Goal: Transaction & Acquisition: Book appointment/travel/reservation

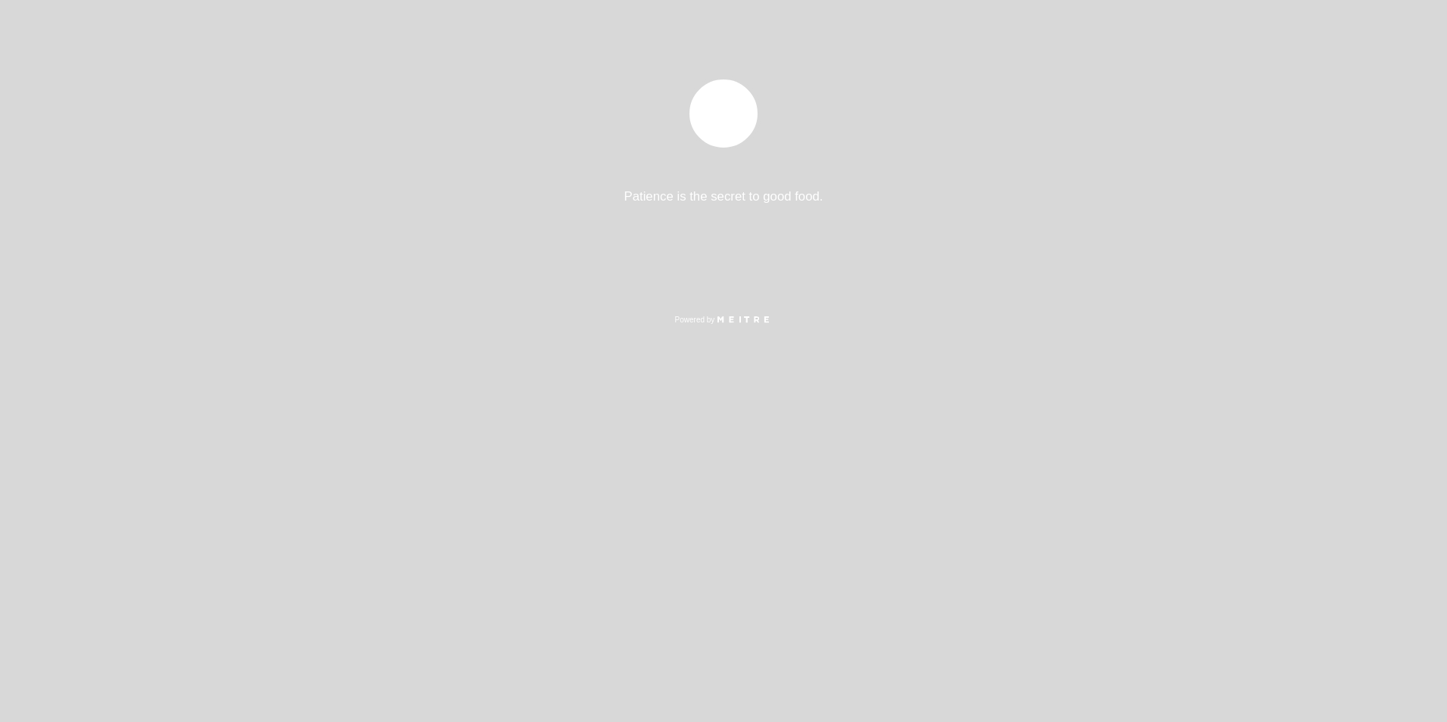
select select "pt"
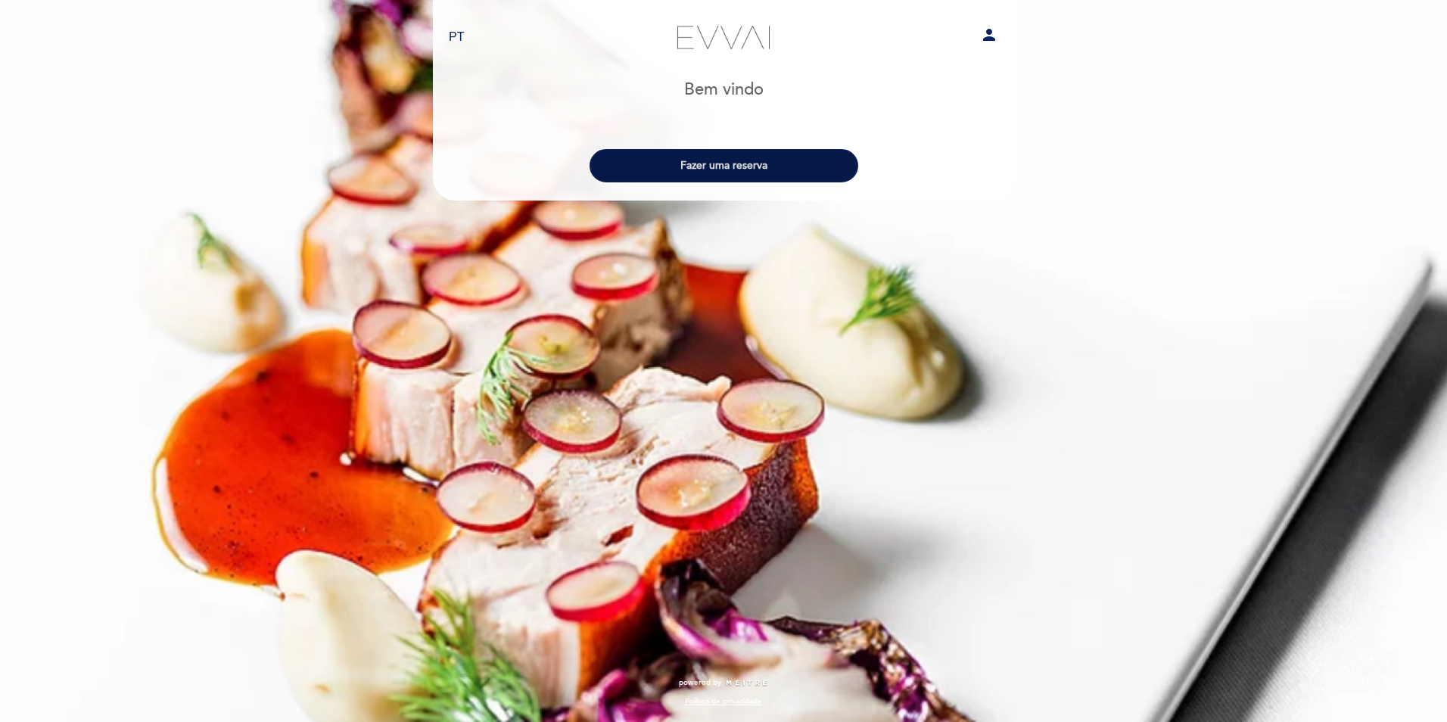
click at [721, 169] on button "Fazer uma reserva" at bounding box center [724, 165] width 269 height 33
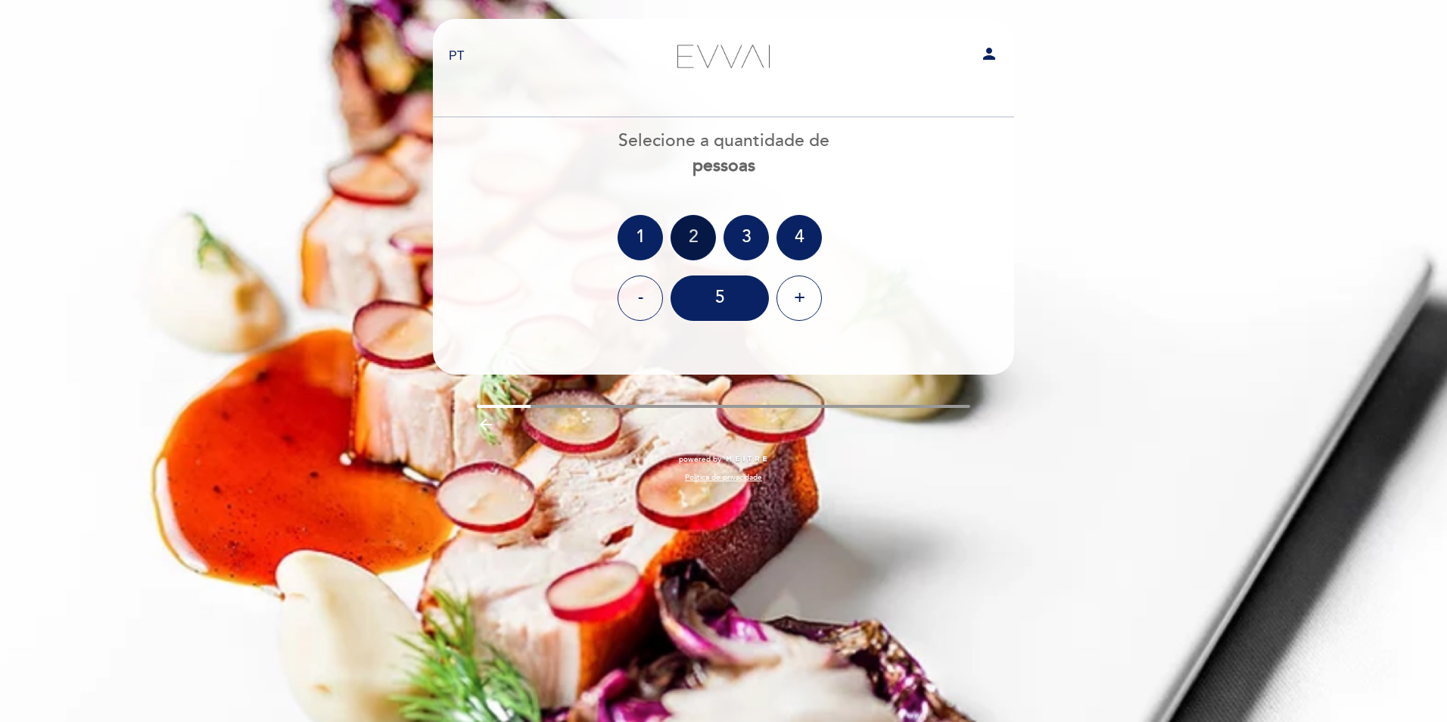
click at [693, 232] on div "2" at bounding box center [693, 237] width 45 height 45
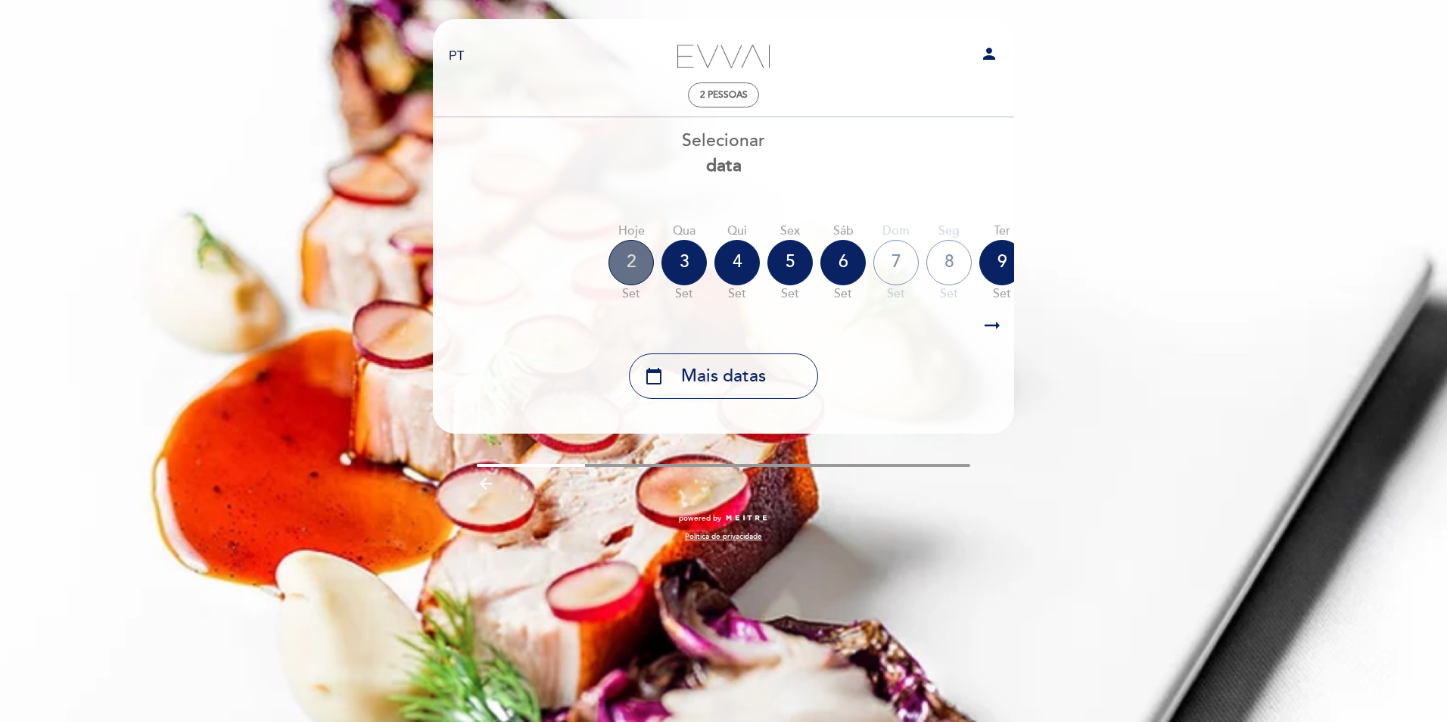
click at [634, 254] on div "2" at bounding box center [631, 262] width 45 height 45
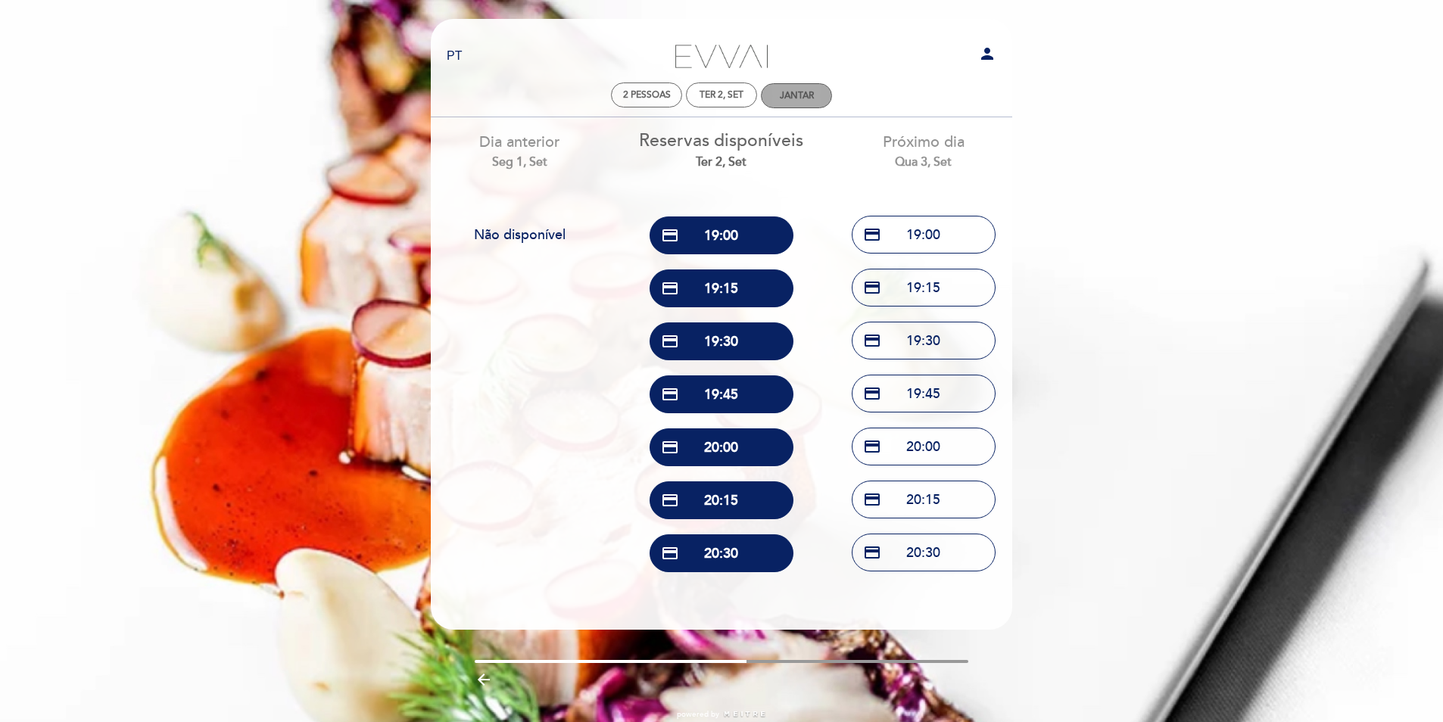
click at [802, 95] on div "Jantar" at bounding box center [797, 95] width 34 height 11
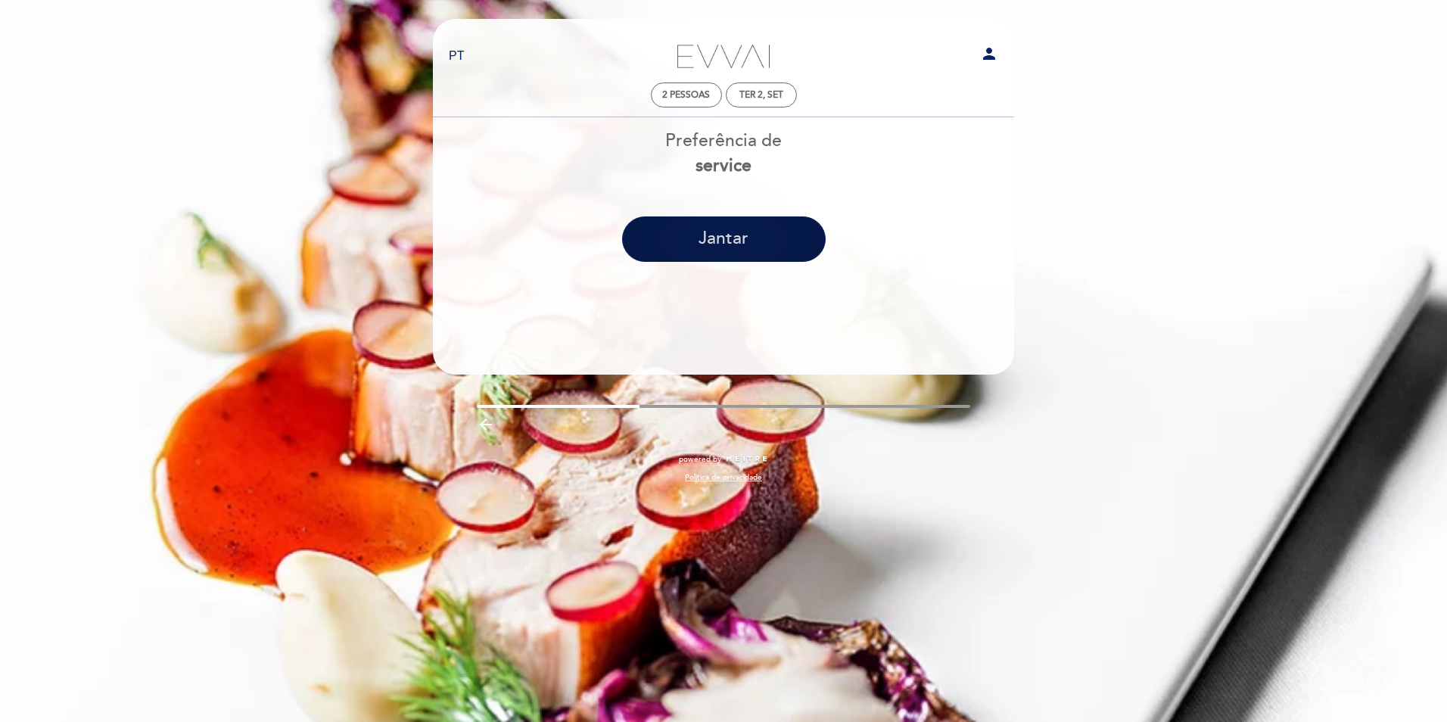
click at [738, 233] on button "Jantar" at bounding box center [724, 239] width 204 height 45
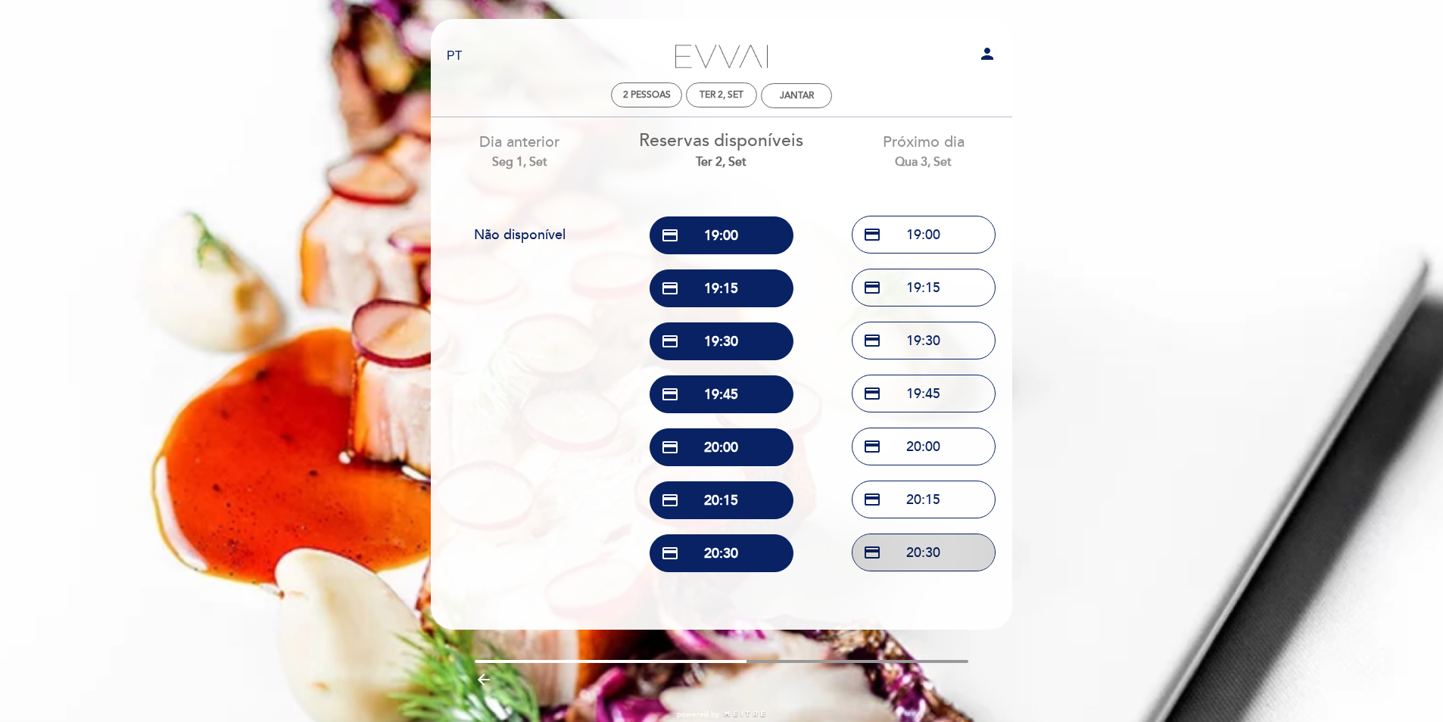
click at [912, 547] on button "credit_card 20:30" at bounding box center [924, 553] width 144 height 38
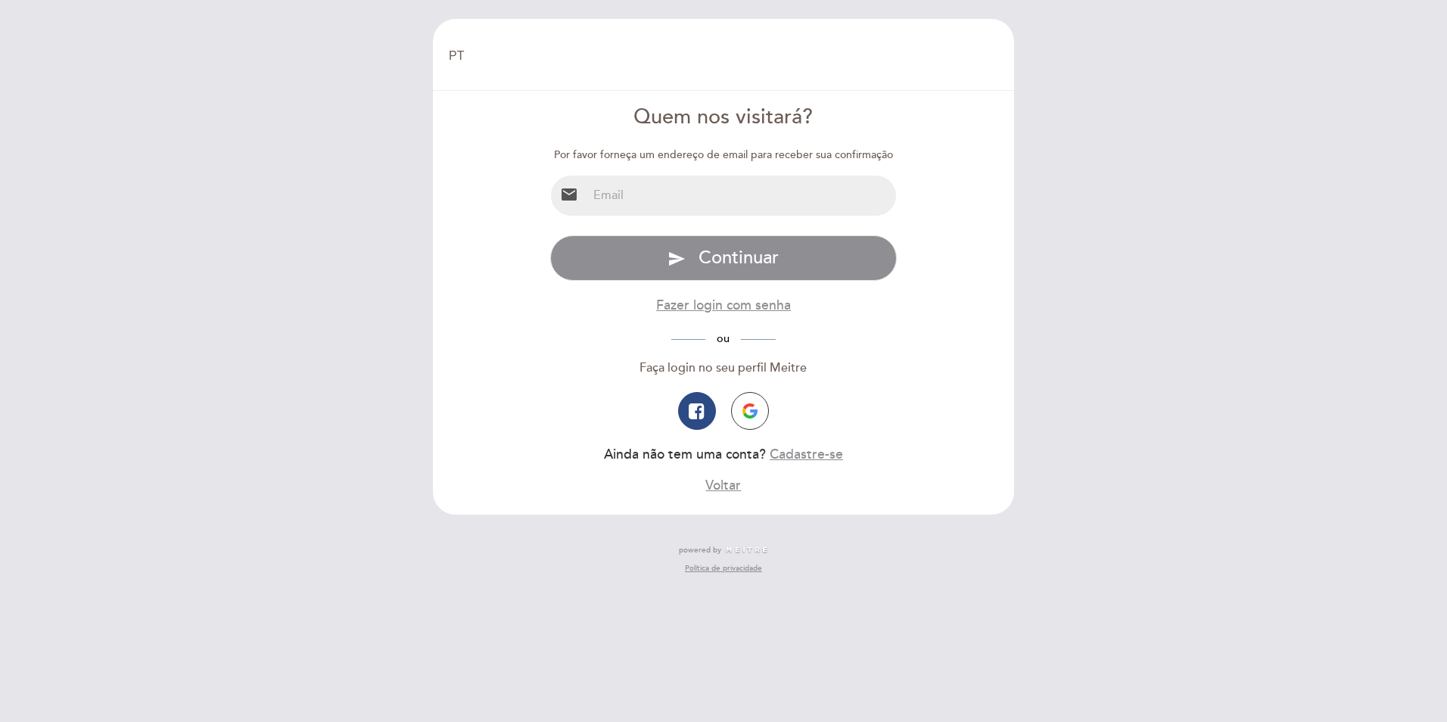
select select "pt"
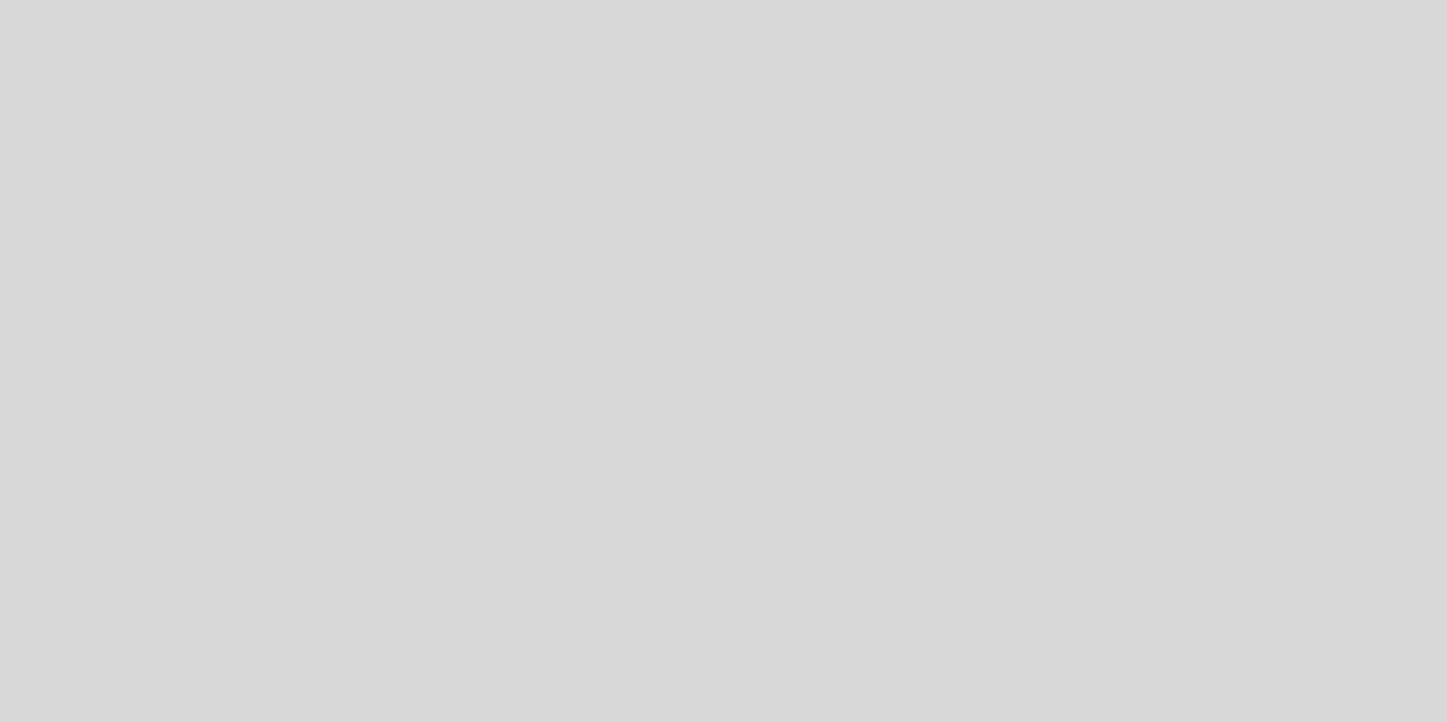
select select "pt"
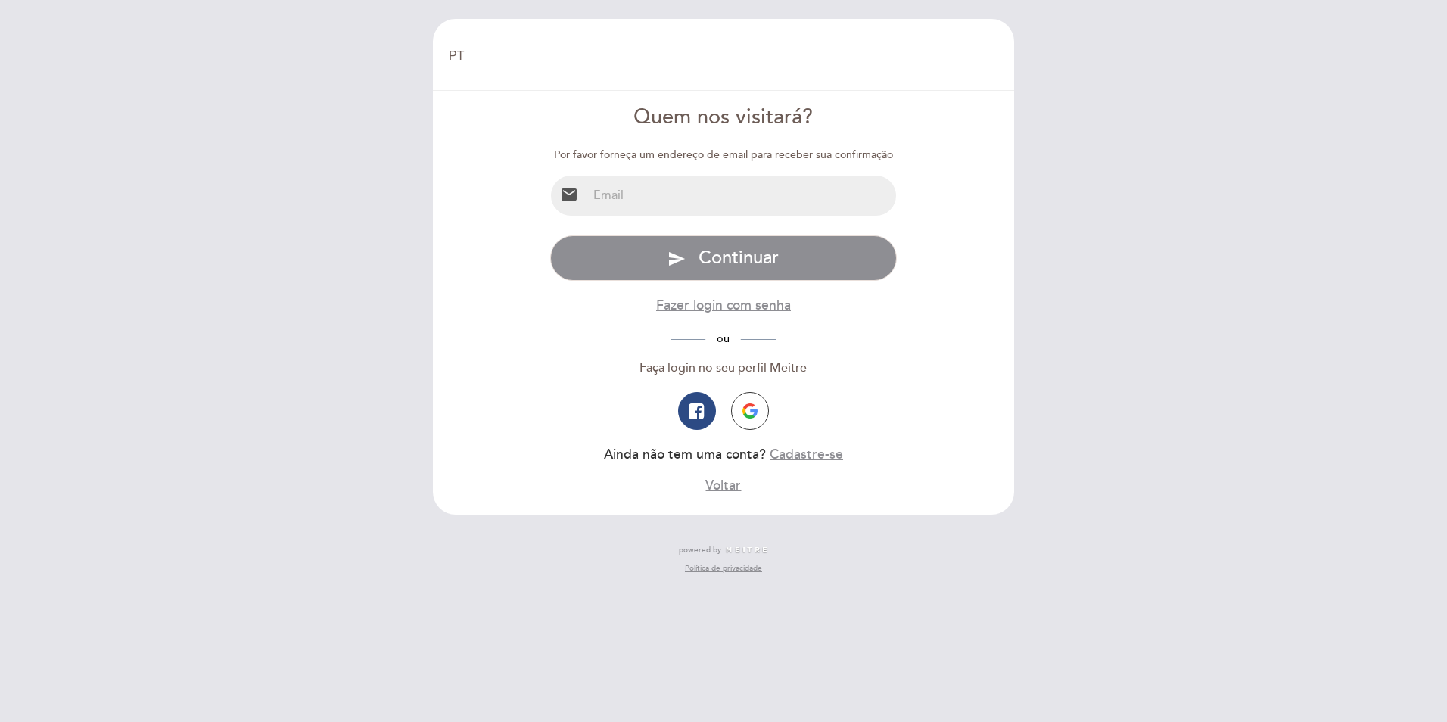
click at [634, 204] on input "email" at bounding box center [742, 196] width 310 height 40
type input "REI.QUEIROZ.65@GMAIL.COM"
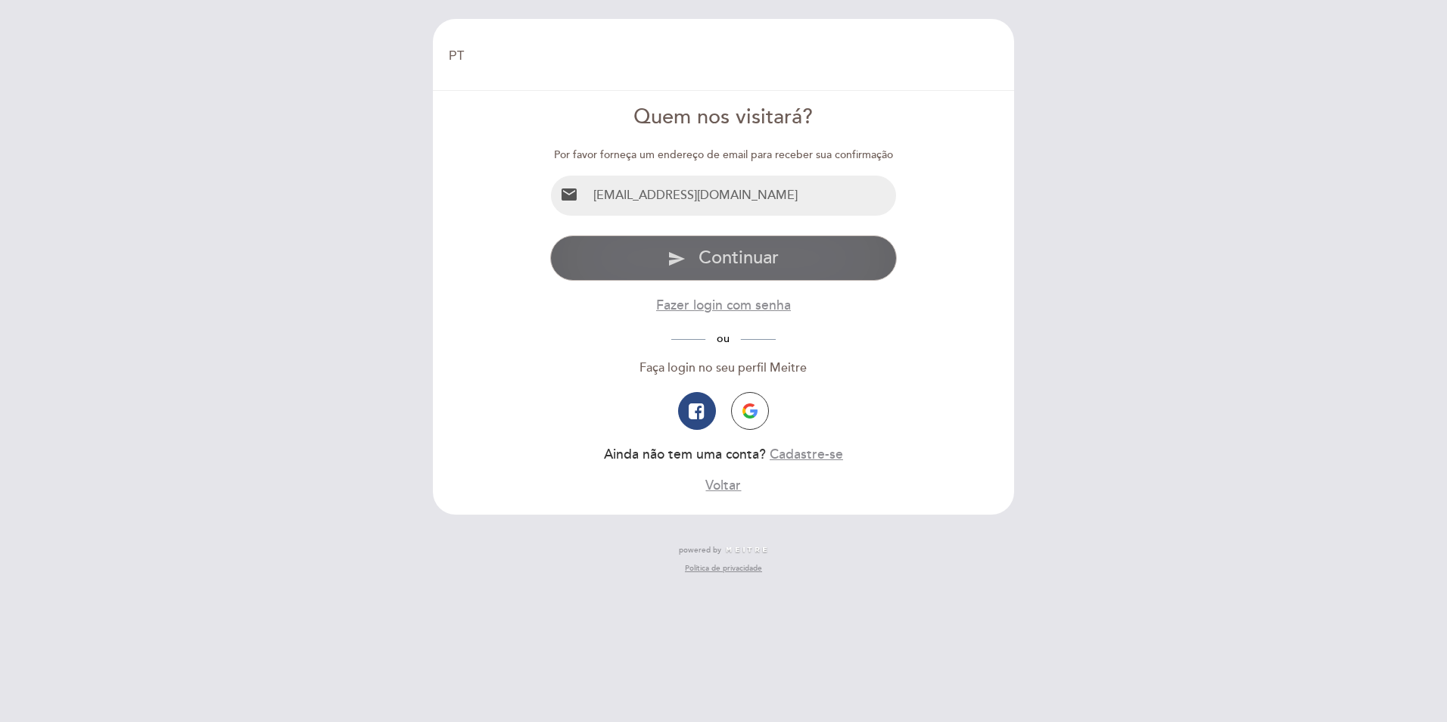
click at [712, 258] on span "Continuar" at bounding box center [739, 258] width 80 height 22
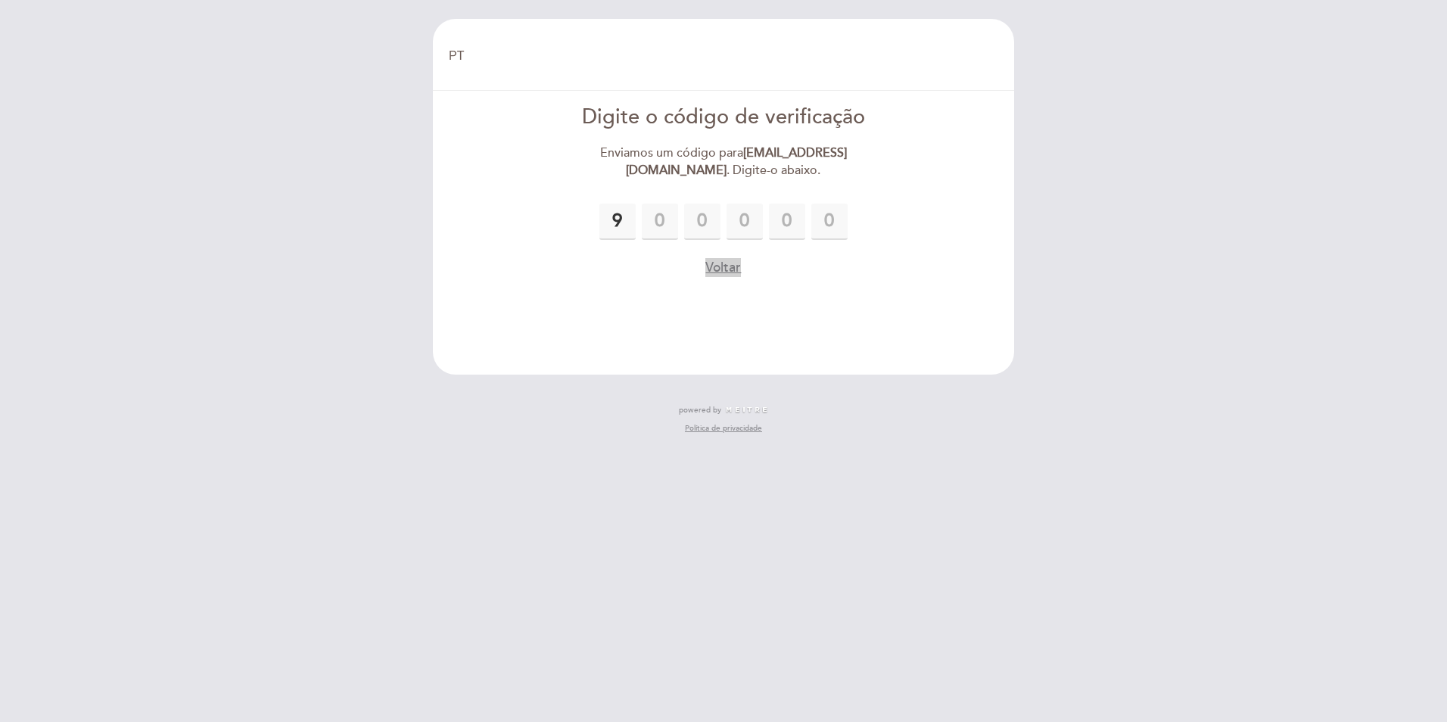
type input "9"
type input "6"
type input "4"
type input "2"
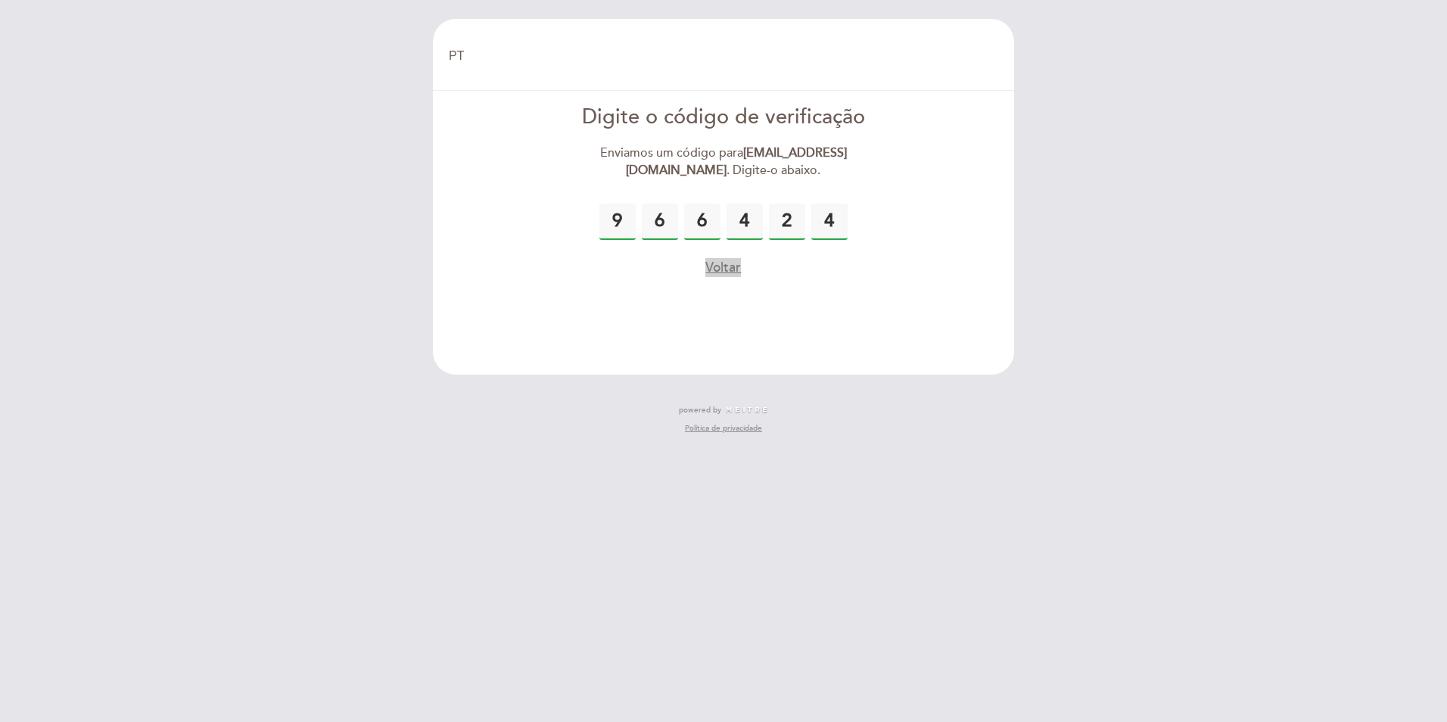
type input "4"
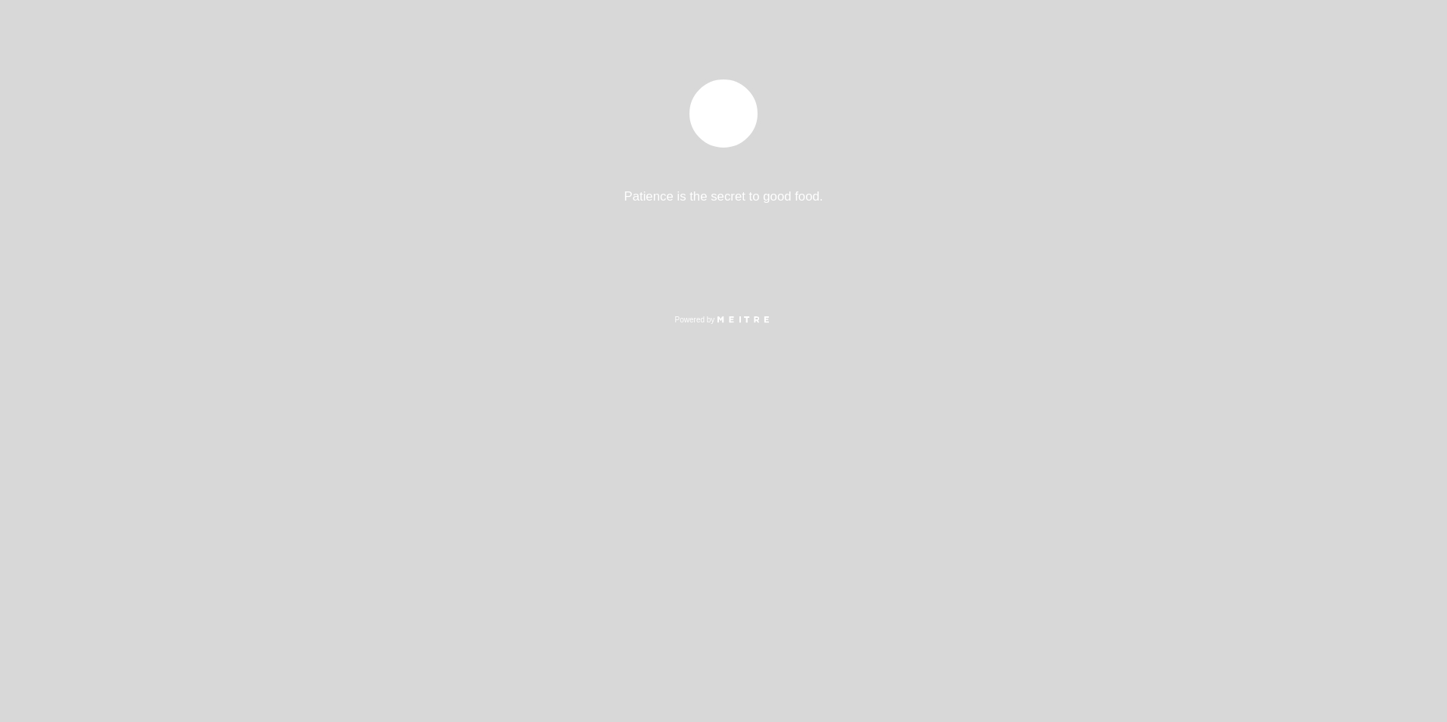
select select "pt"
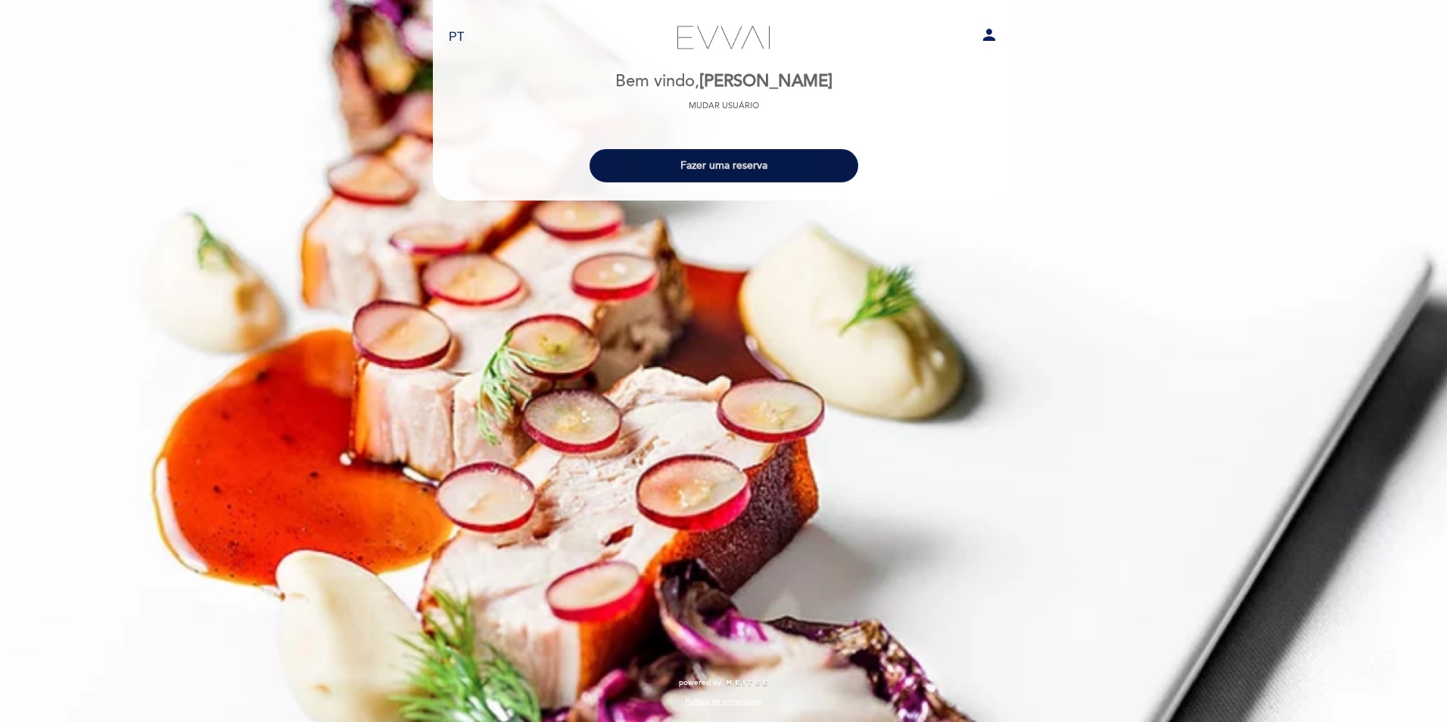
click at [723, 164] on button "Fazer uma reserva" at bounding box center [724, 165] width 269 height 33
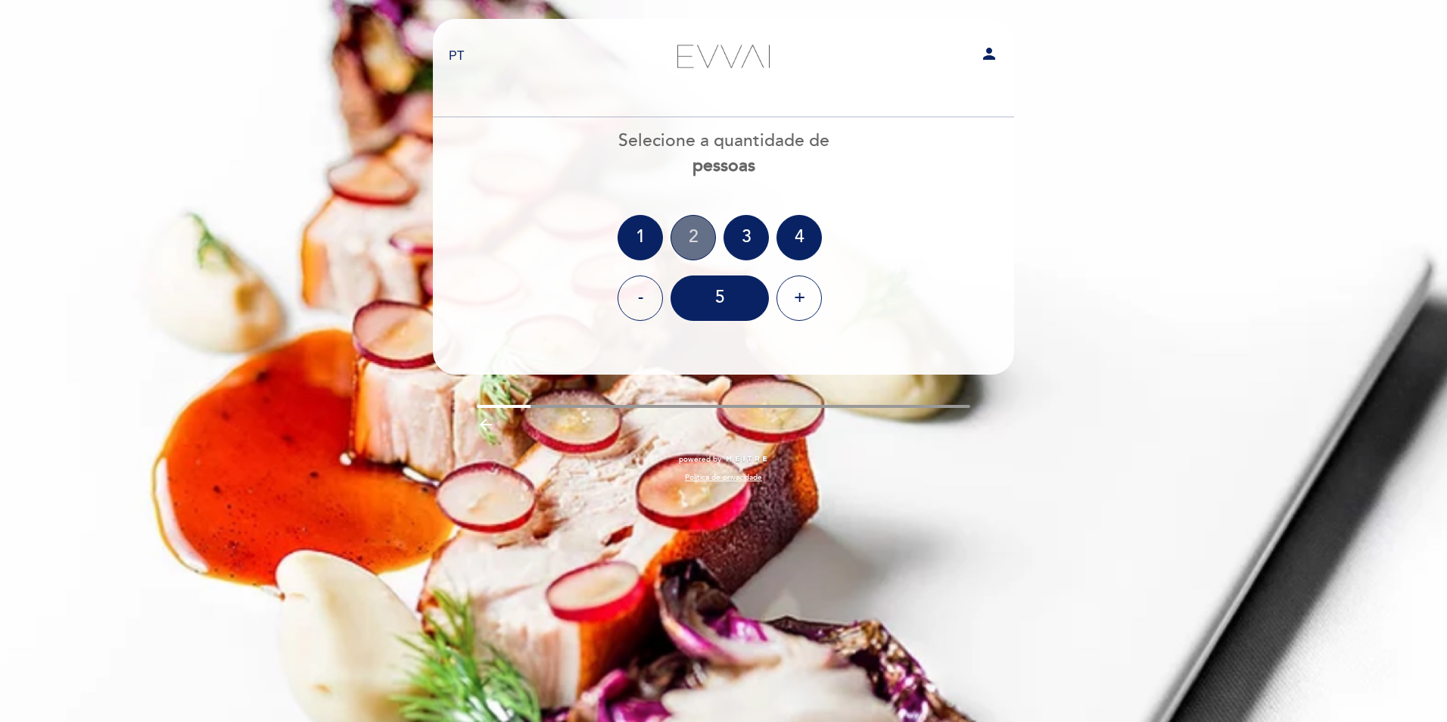
click at [690, 237] on div "2" at bounding box center [693, 237] width 45 height 45
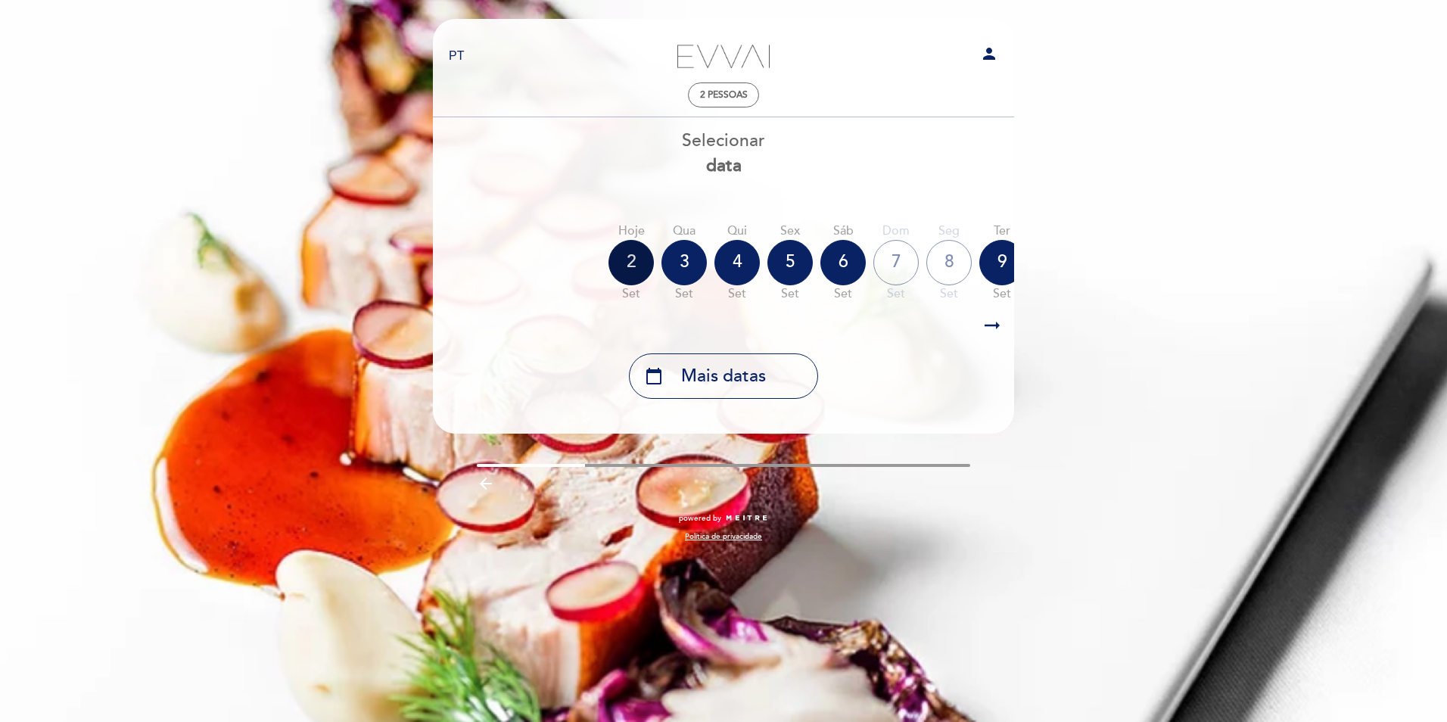
click at [634, 263] on div "2" at bounding box center [631, 262] width 45 height 45
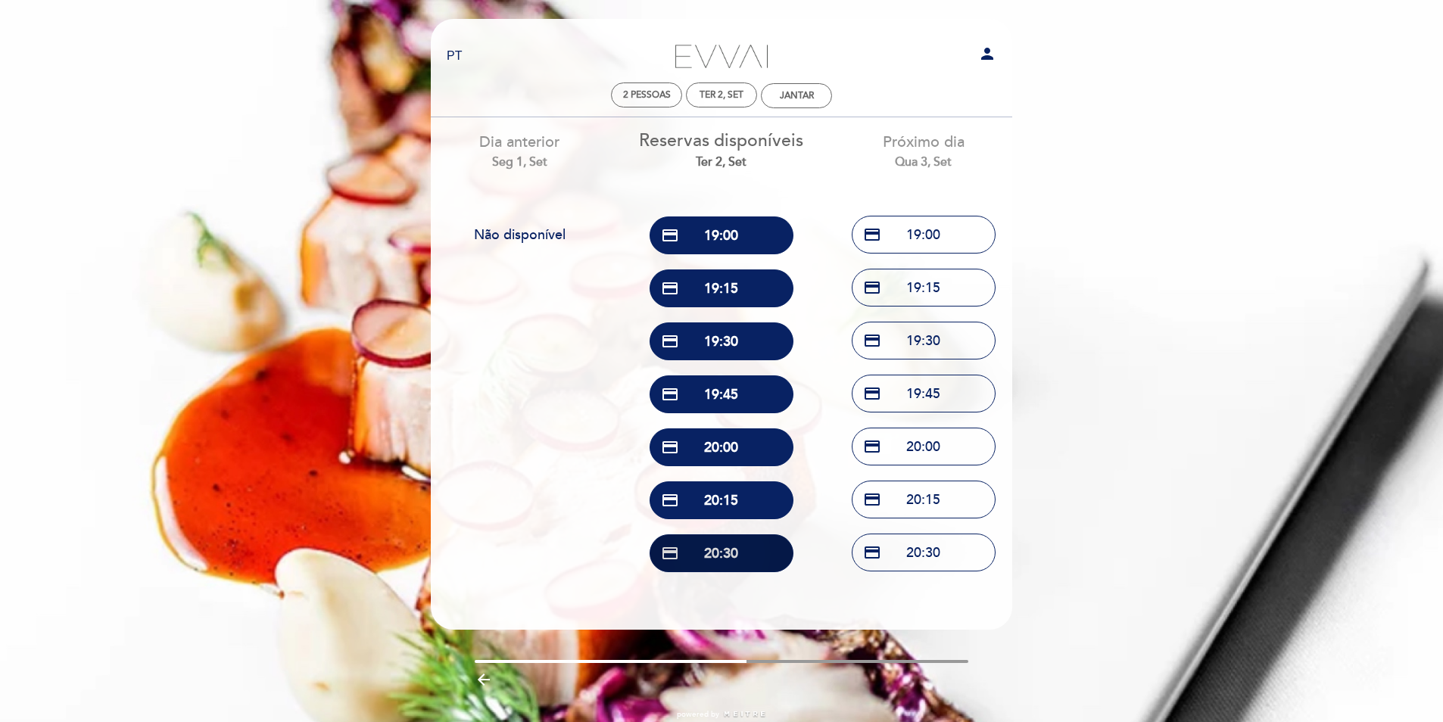
click at [740, 552] on button "credit_card 20:30" at bounding box center [722, 553] width 144 height 38
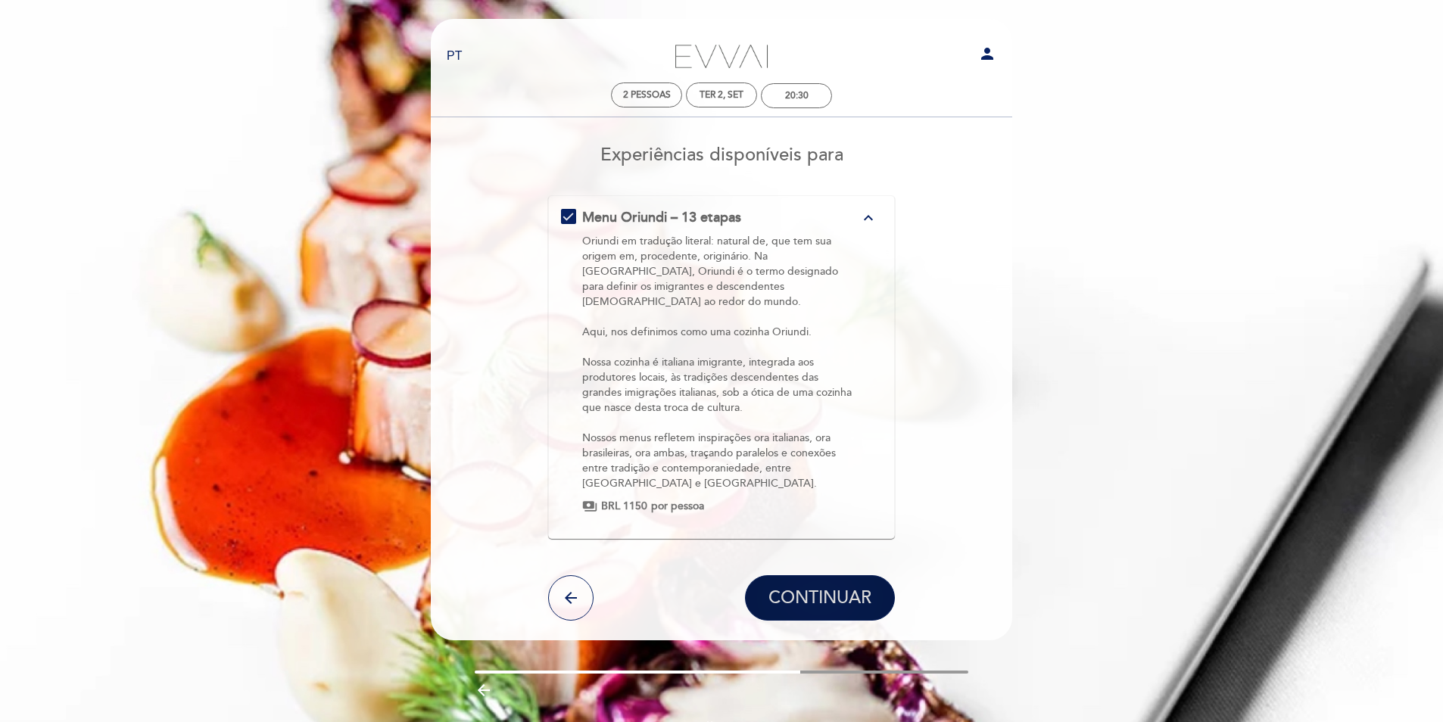
click at [844, 588] on span "CONTINUAR" at bounding box center [819, 598] width 103 height 21
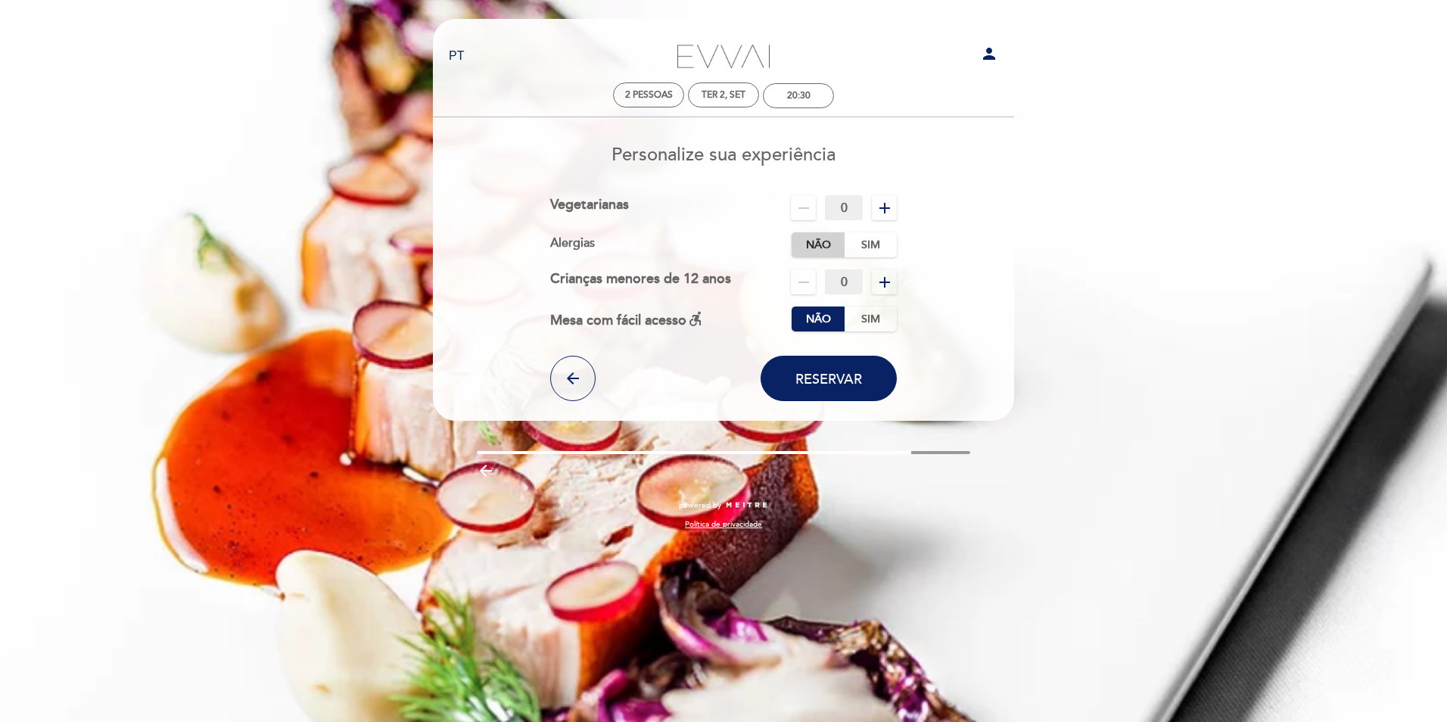
click at [824, 243] on label "Não" at bounding box center [818, 244] width 53 height 25
click at [825, 378] on span "Reservar" at bounding box center [829, 379] width 67 height 17
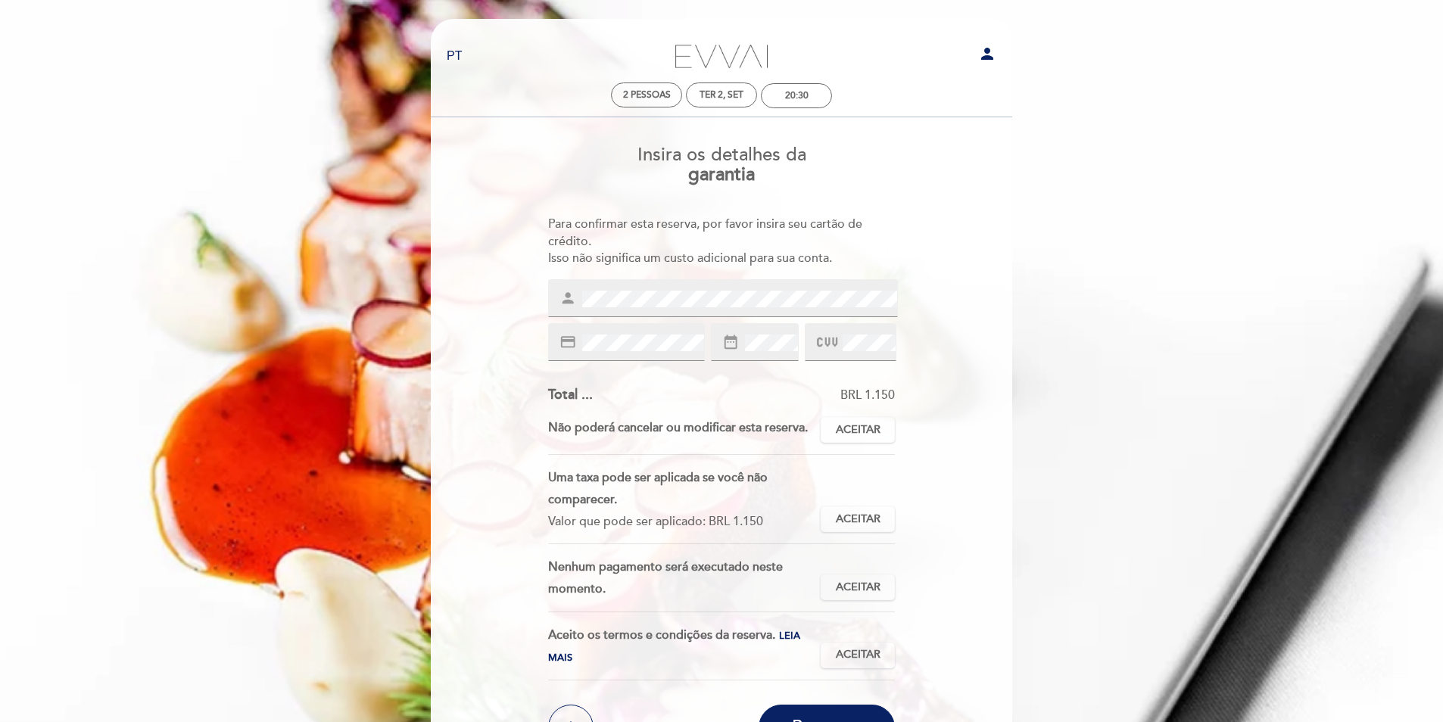
click at [743, 339] on span at bounding box center [770, 343] width 56 height 18
click at [877, 428] on span "Aceitar" at bounding box center [858, 430] width 45 height 16
click at [869, 512] on span "Aceitar" at bounding box center [858, 520] width 45 height 16
click at [874, 593] on span "Aceitar" at bounding box center [858, 588] width 45 height 16
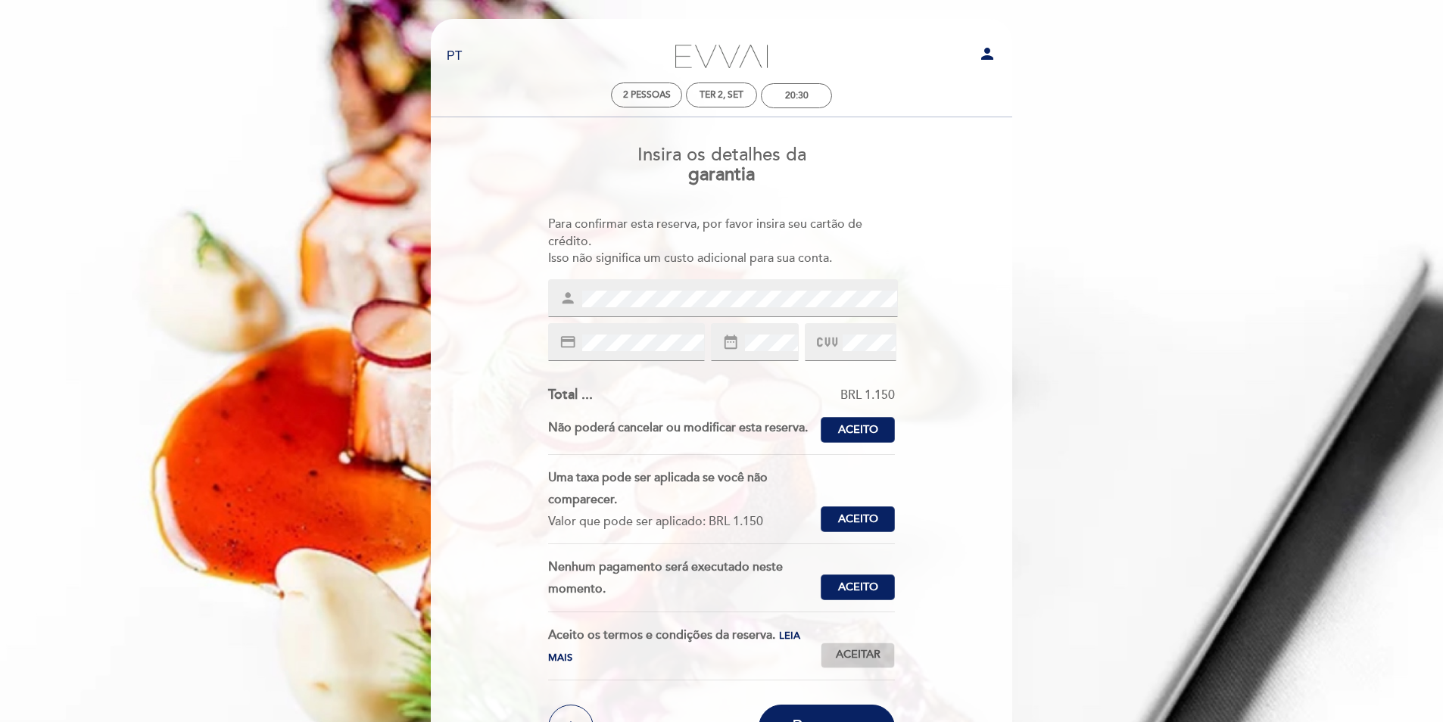
click at [863, 653] on span "Aceitar" at bounding box center [858, 655] width 45 height 16
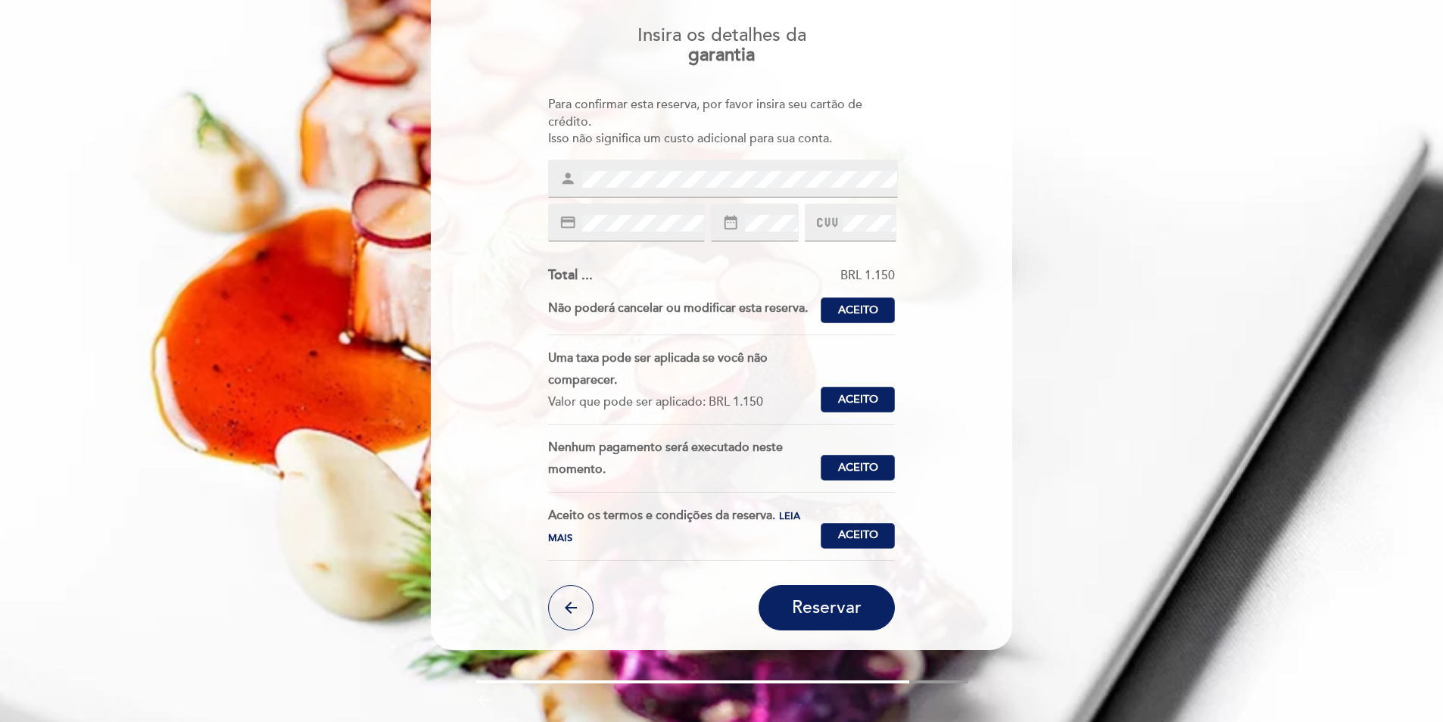
scroll to position [171, 0]
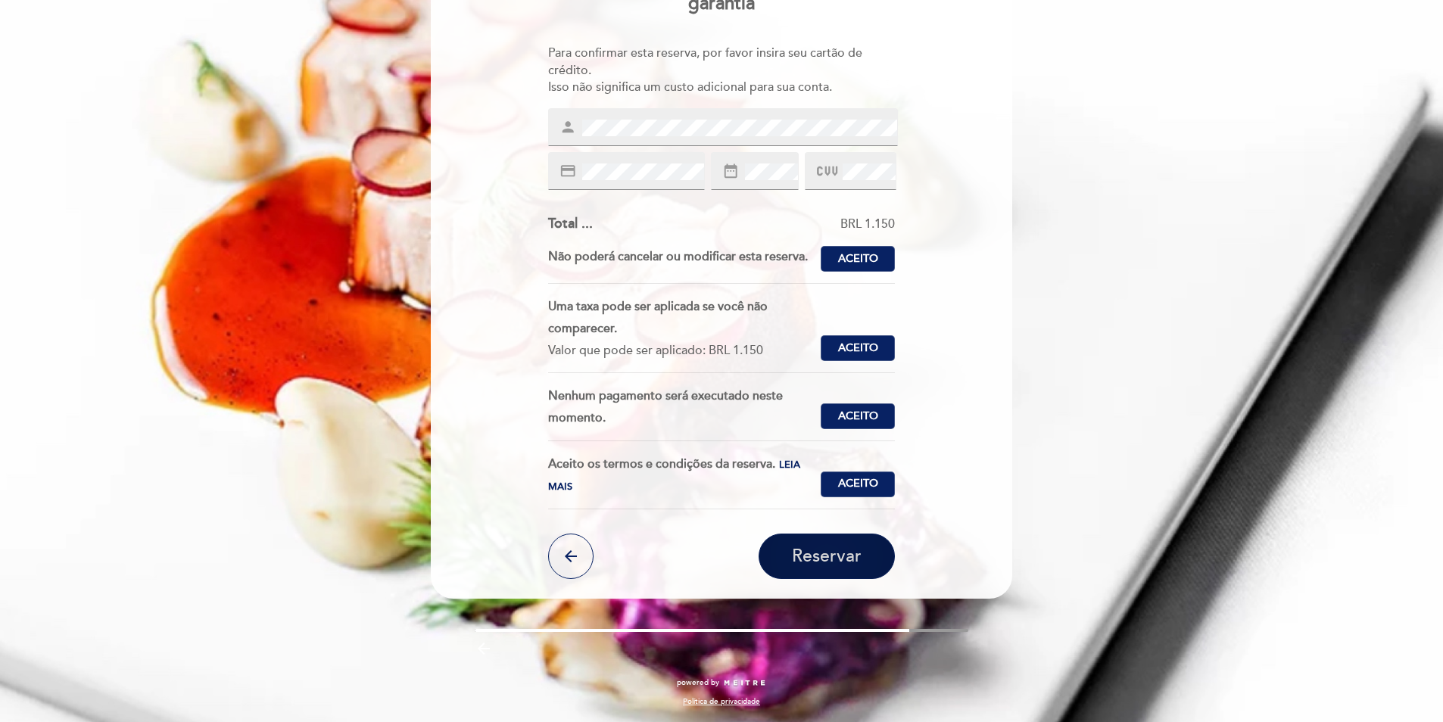
click at [821, 550] on span "Reservar" at bounding box center [827, 556] width 70 height 21
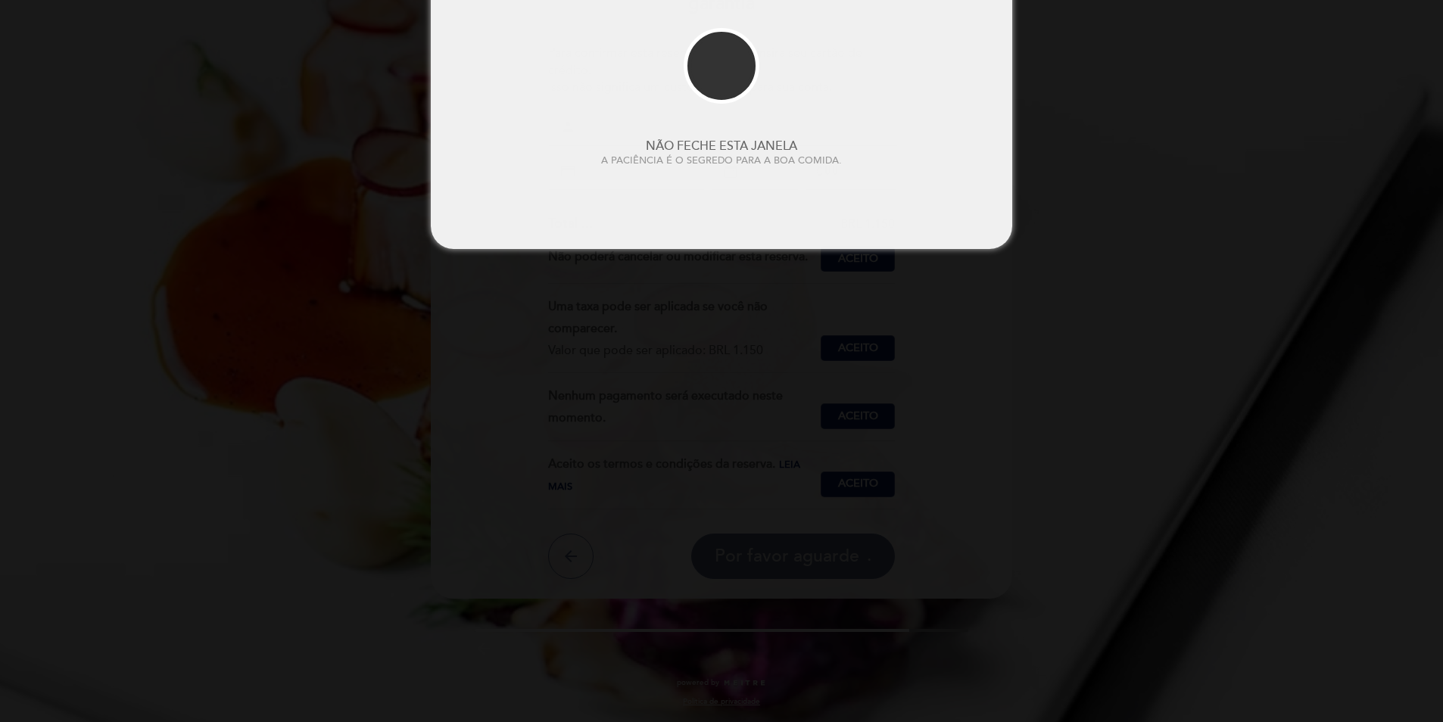
scroll to position [0, 0]
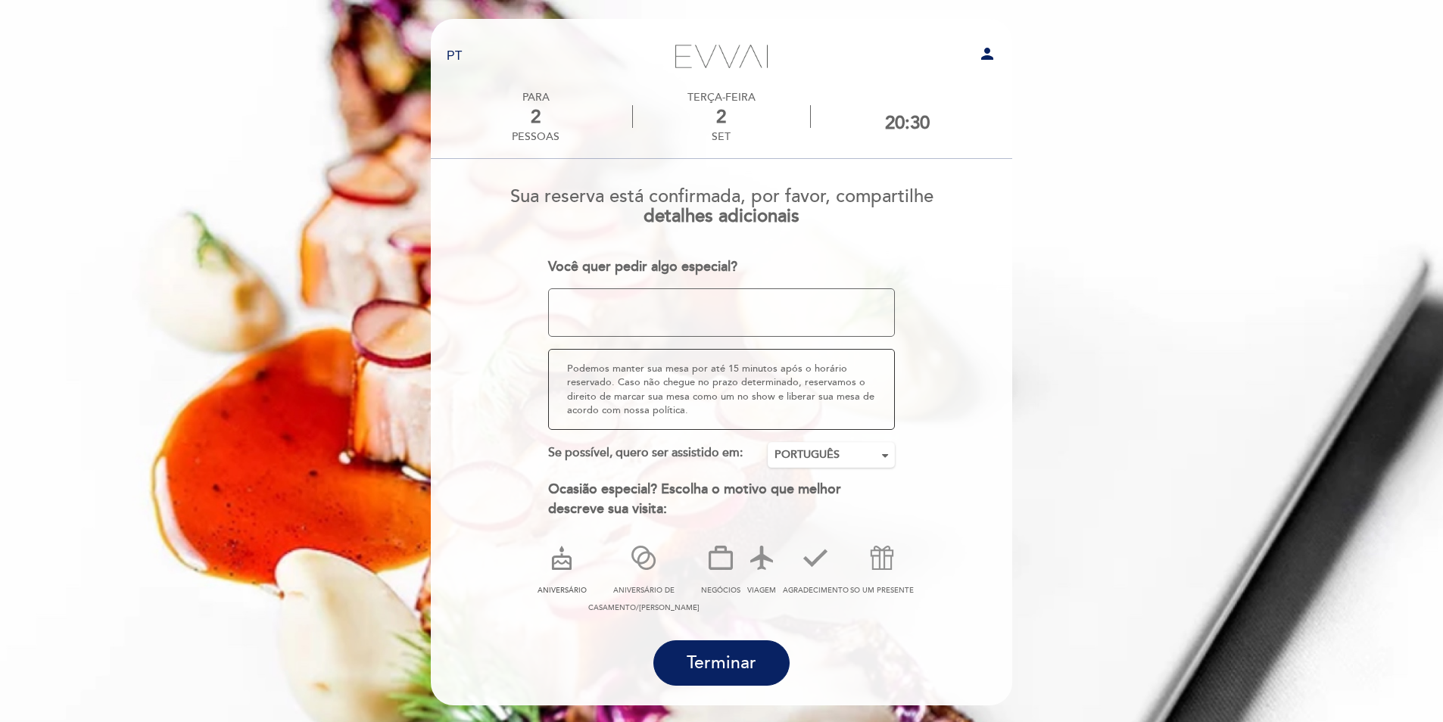
click at [569, 563] on icon at bounding box center [561, 557] width 39 height 39
click at [725, 664] on span "Terminar" at bounding box center [722, 663] width 70 height 21
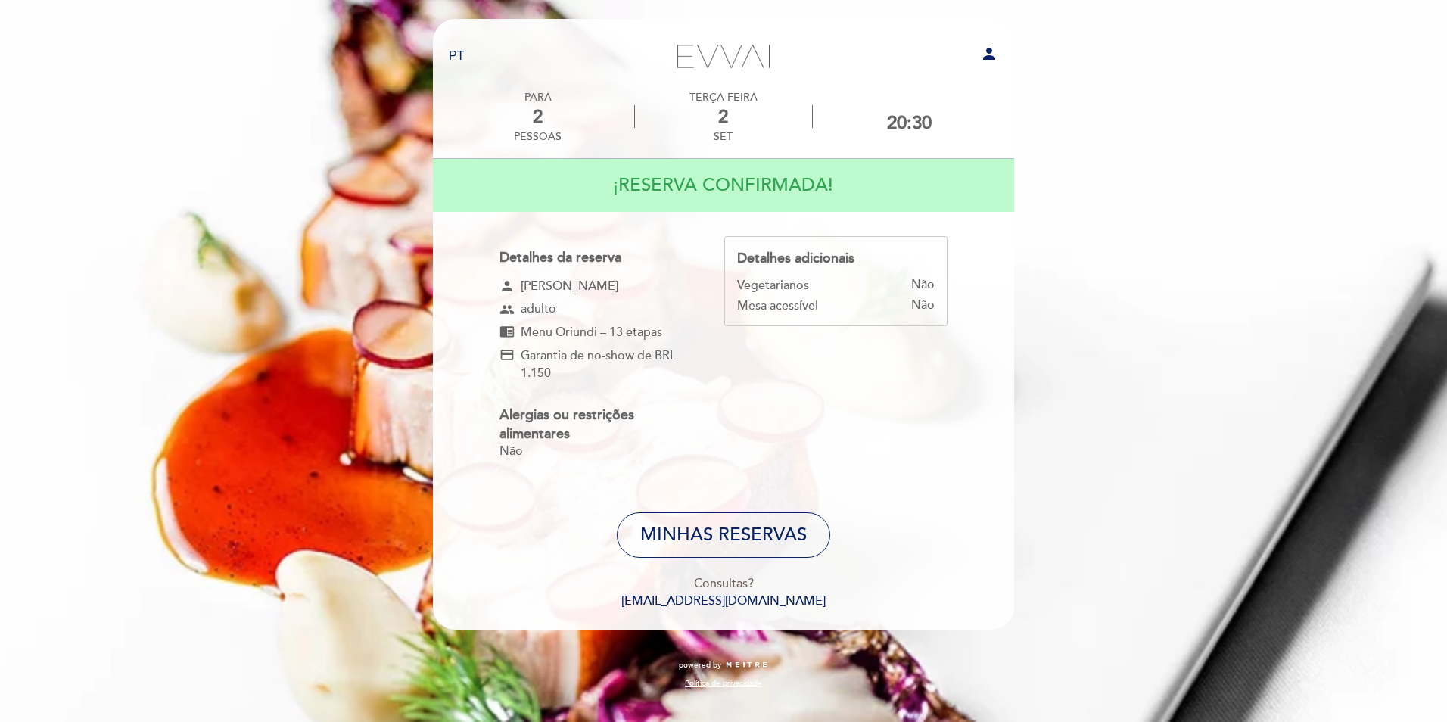
click at [991, 53] on icon "person" at bounding box center [989, 54] width 18 height 18
select select "pt"
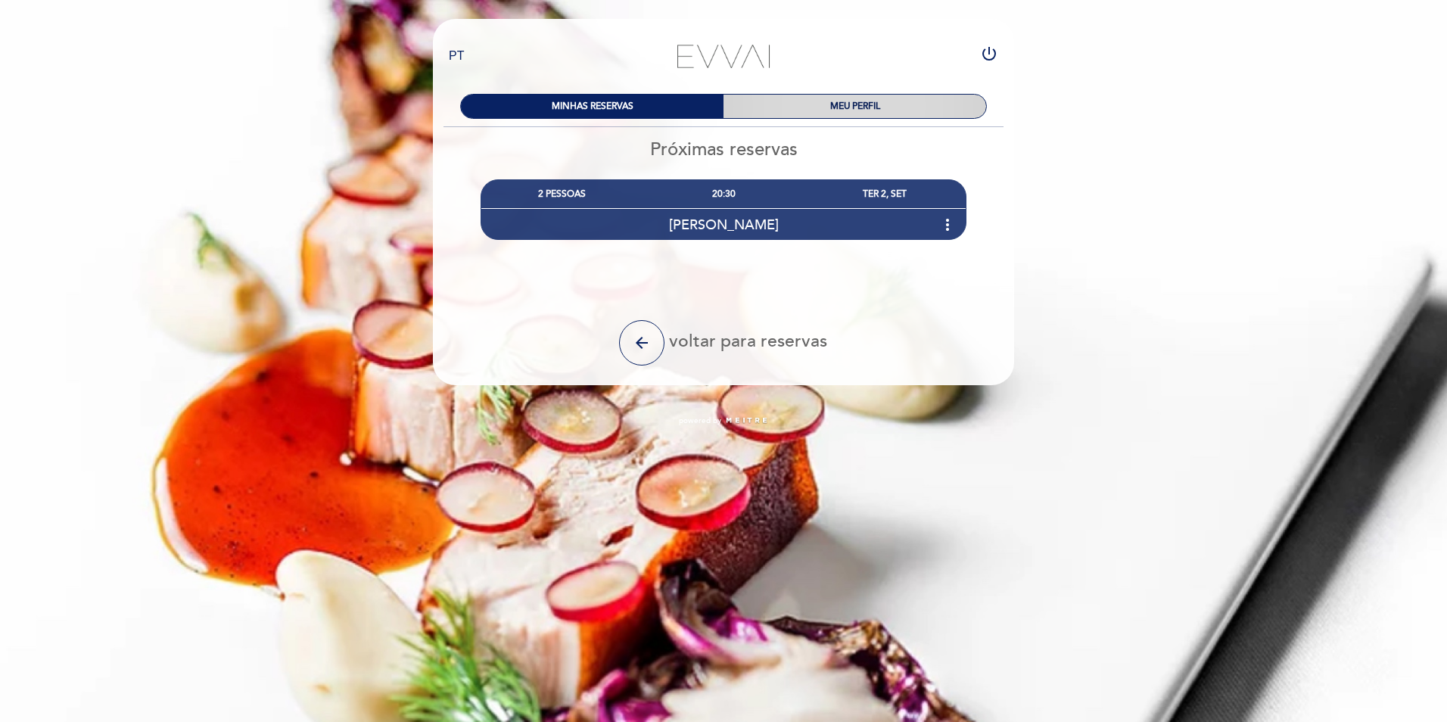
click at [852, 105] on div "MEU PERFIL" at bounding box center [855, 106] width 263 height 23
